Goal: Entertainment & Leisure: Consume media (video, audio)

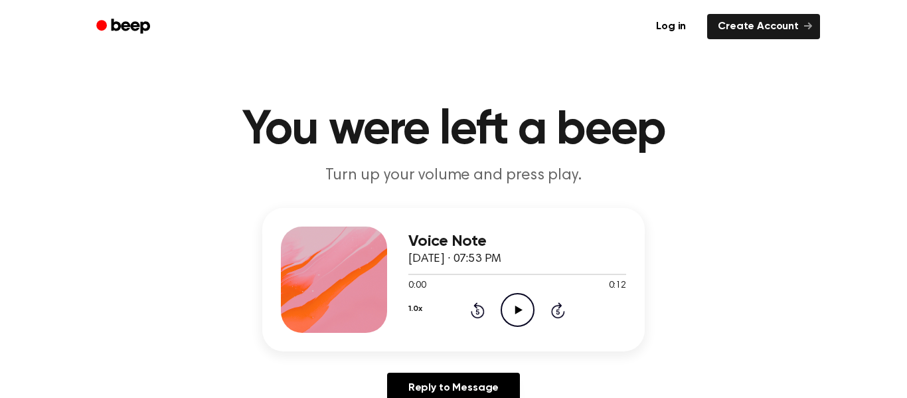
click at [513, 313] on icon "Play Audio" at bounding box center [518, 310] width 34 height 34
click at [521, 303] on icon "Play Audio" at bounding box center [518, 310] width 34 height 34
click at [523, 309] on icon "Play Audio" at bounding box center [518, 310] width 34 height 34
click at [515, 302] on icon "Play Audio" at bounding box center [518, 310] width 34 height 34
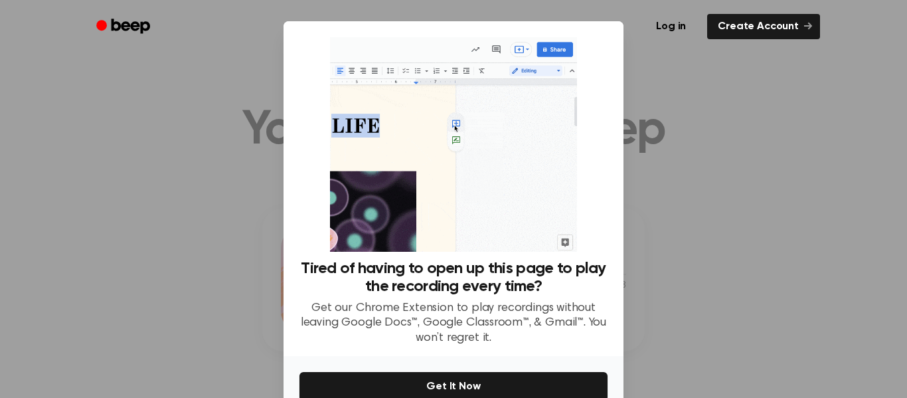
click at [513, 333] on p "Get our Chrome Extension to play recordings without leaving Google Docs™, Googl…" at bounding box center [454, 323] width 308 height 45
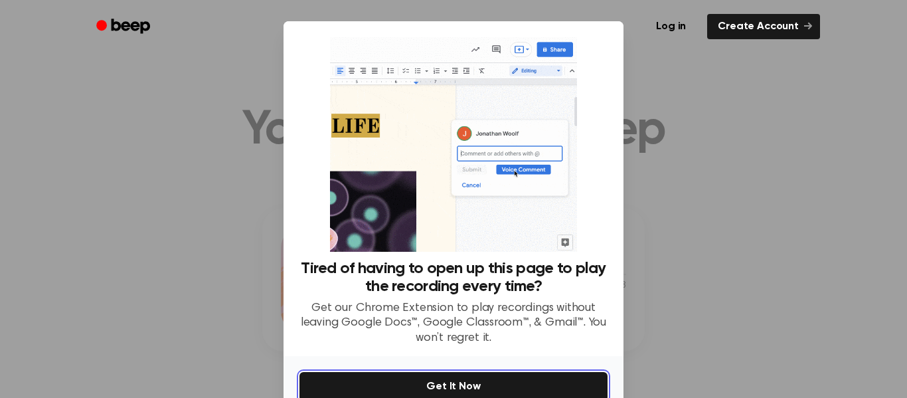
click at [521, 390] on button "Get It Now" at bounding box center [454, 386] width 308 height 29
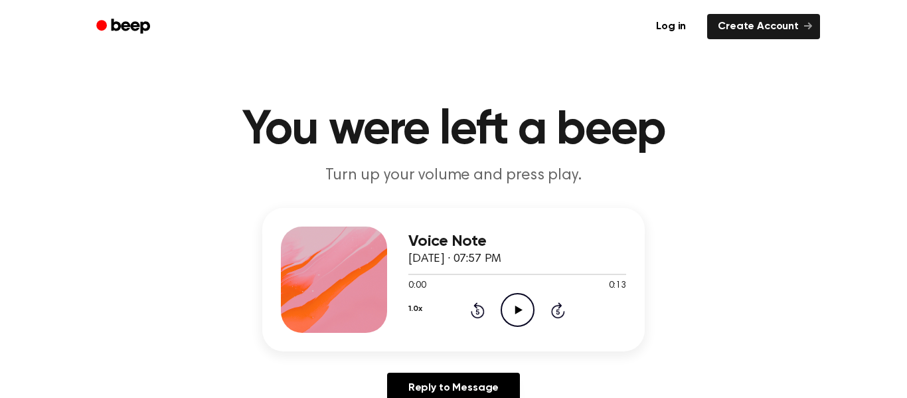
click at [521, 317] on icon "Play Audio" at bounding box center [518, 310] width 34 height 34
click at [527, 316] on icon "Play Audio" at bounding box center [518, 310] width 34 height 34
click at [525, 311] on icon "Play Audio" at bounding box center [518, 310] width 34 height 34
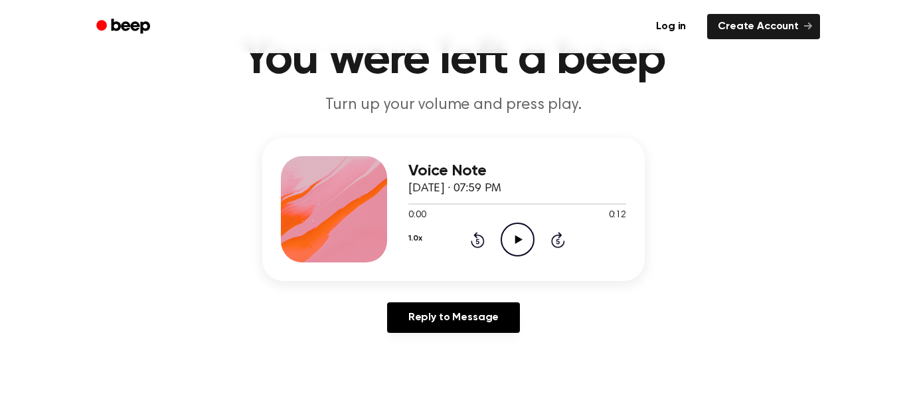
scroll to position [74, 0]
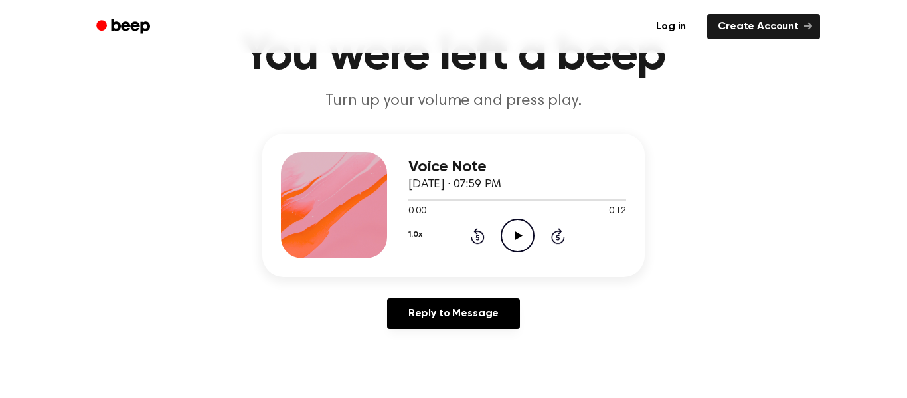
click at [505, 270] on div "Voice Note October 9, 2025 · 07:59 PM 0:00 0:12 Your browser does not support t…" at bounding box center [453, 204] width 383 height 143
click at [532, 238] on icon "Play Audio" at bounding box center [518, 235] width 34 height 34
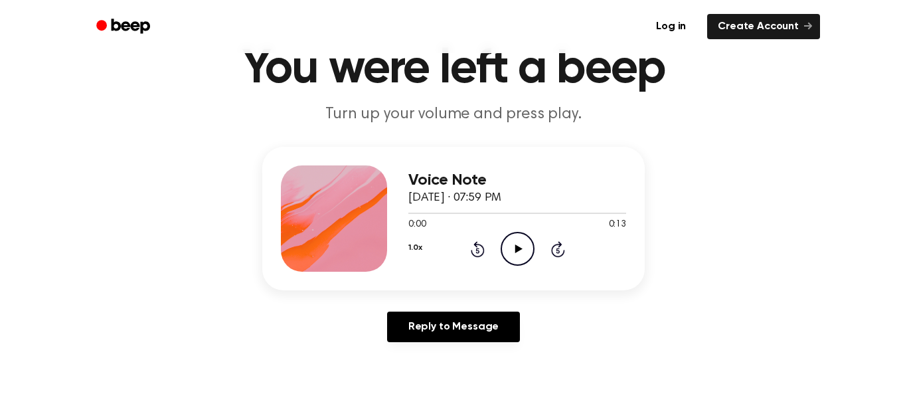
scroll to position [62, 0]
click at [519, 240] on icon "Play Audio" at bounding box center [518, 248] width 34 height 34
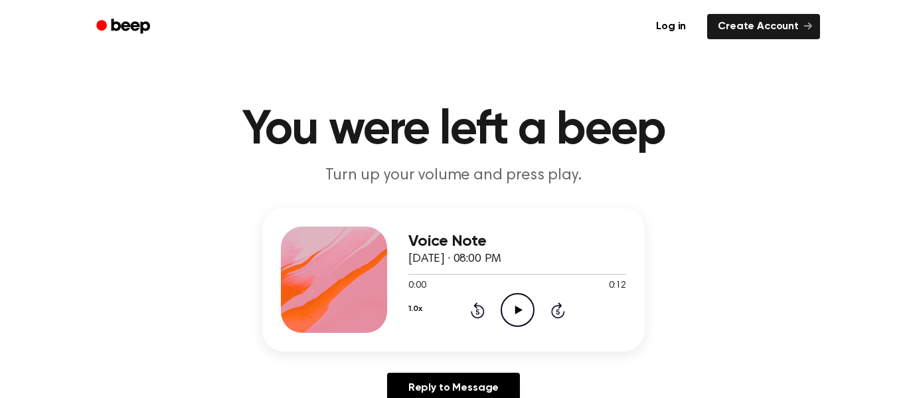
click at [529, 315] on icon "Play Audio" at bounding box center [518, 310] width 34 height 34
click at [516, 295] on icon "Play Audio" at bounding box center [518, 310] width 34 height 34
click at [523, 327] on icon "Play Audio" at bounding box center [518, 310] width 34 height 34
click at [493, 341] on div "Voice Note [DATE] · 08:03 PM 0:00 0:13 Your browser does not support the [objec…" at bounding box center [453, 279] width 383 height 143
click at [535, 311] on div "1.0x Rewind 5 seconds Play Audio Skip 5 seconds" at bounding box center [517, 310] width 218 height 34
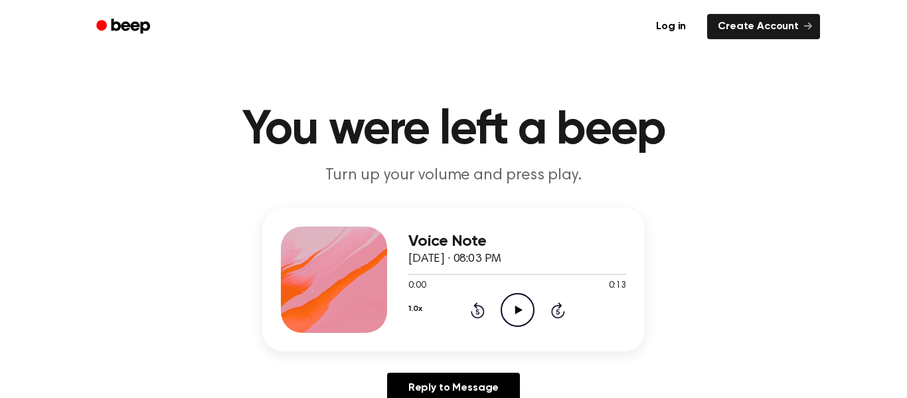
click at [507, 291] on div "0:00 0:13" at bounding box center [517, 286] width 218 height 14
click at [529, 312] on icon "Play Audio" at bounding box center [518, 310] width 34 height 34
click at [518, 309] on icon at bounding box center [518, 309] width 7 height 9
click at [517, 311] on icon at bounding box center [518, 309] width 7 height 9
click at [532, 321] on icon "Play Audio" at bounding box center [518, 310] width 34 height 34
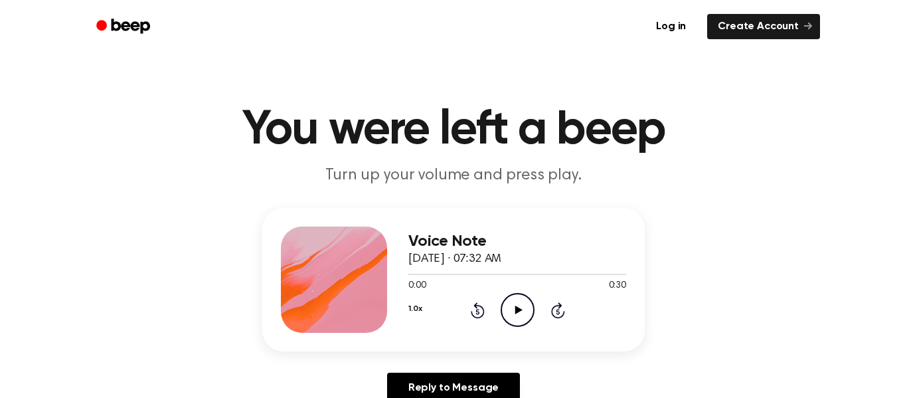
click at [507, 285] on div "0:00 0:30" at bounding box center [517, 286] width 218 height 14
click at [517, 320] on icon "Play Audio" at bounding box center [518, 310] width 34 height 34
click at [536, 311] on div "1.0x Rewind 5 seconds Play Audio Skip 5 seconds" at bounding box center [517, 310] width 218 height 34
click at [531, 308] on icon "Play Audio" at bounding box center [518, 310] width 34 height 34
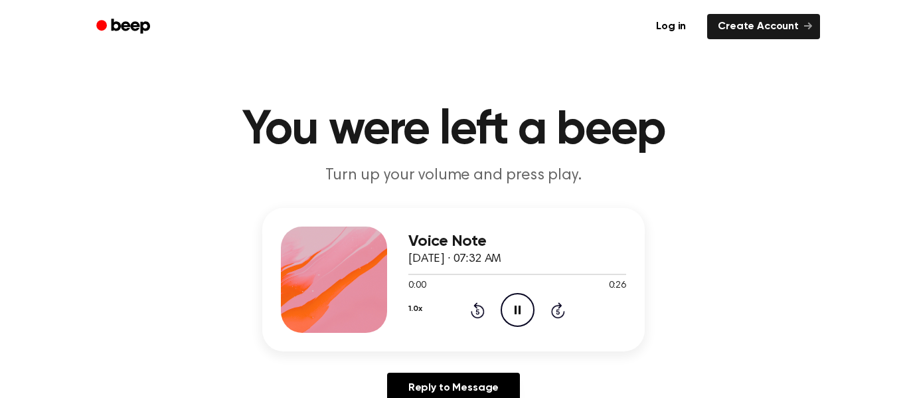
click at [528, 307] on icon "Pause Audio" at bounding box center [518, 310] width 34 height 34
click at [523, 303] on icon "Play Audio" at bounding box center [518, 310] width 34 height 34
click at [521, 315] on icon "Play Audio" at bounding box center [518, 310] width 34 height 34
click at [506, 318] on icon "Play Audio" at bounding box center [518, 310] width 34 height 34
click at [535, 310] on div "1.0x Rewind 5 seconds Play Audio Skip 5 seconds" at bounding box center [517, 310] width 218 height 34
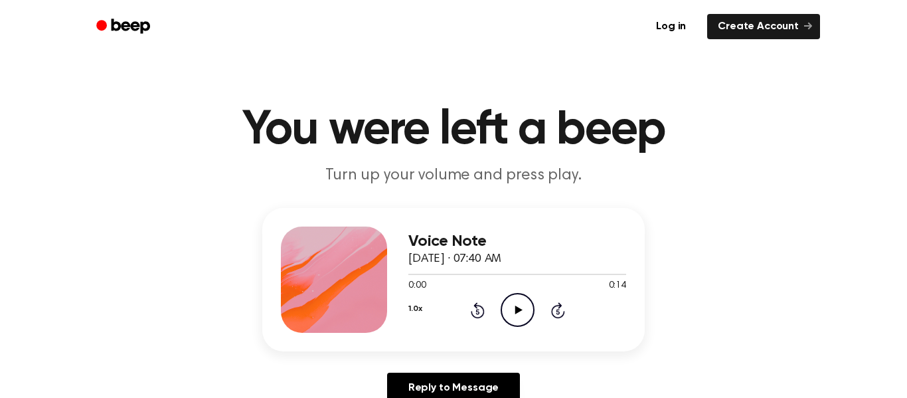
click at [513, 305] on icon "Play Audio" at bounding box center [518, 310] width 34 height 34
click at [517, 294] on icon "Play Audio" at bounding box center [518, 310] width 34 height 34
